Goal: Task Accomplishment & Management: Manage account settings

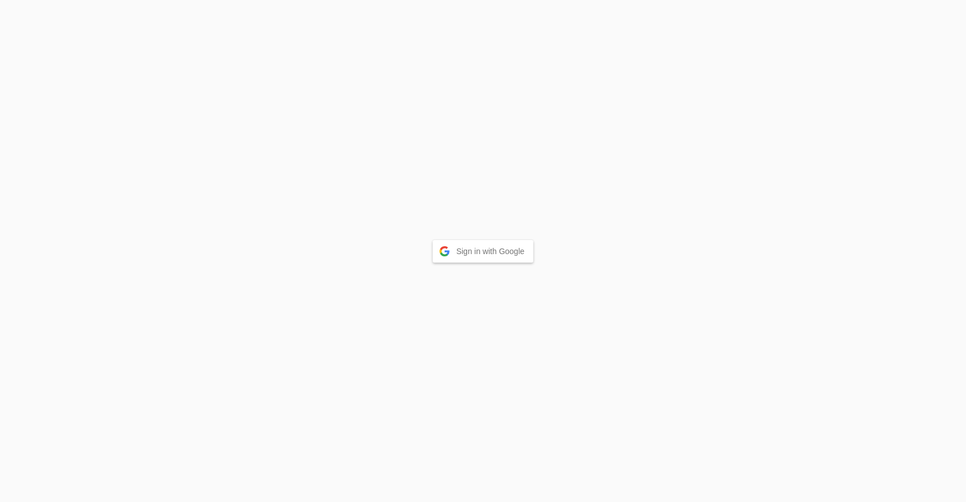
click at [452, 246] on button "Sign in with Google" at bounding box center [483, 251] width 101 height 23
